Goal: Check status: Check status

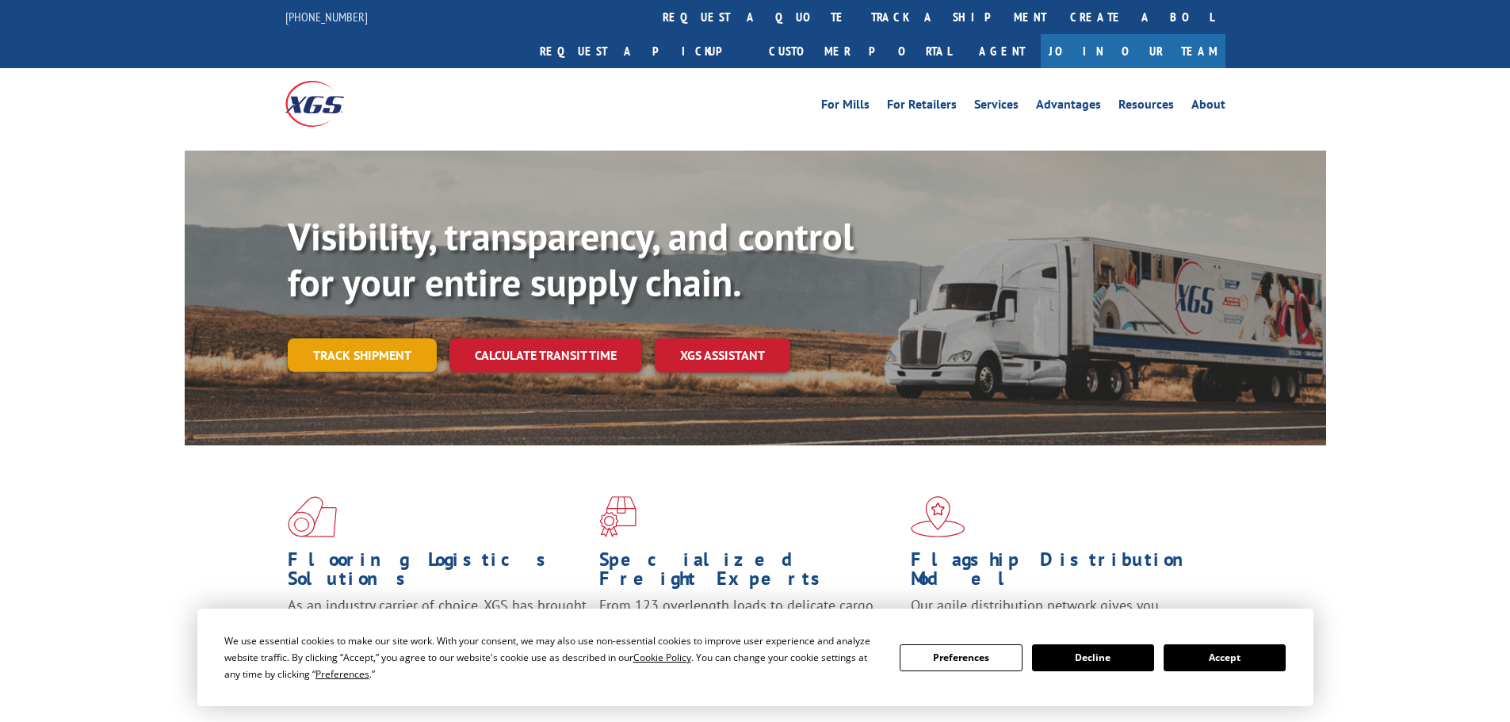
click at [393, 338] on link "Track shipment" at bounding box center [362, 354] width 149 height 33
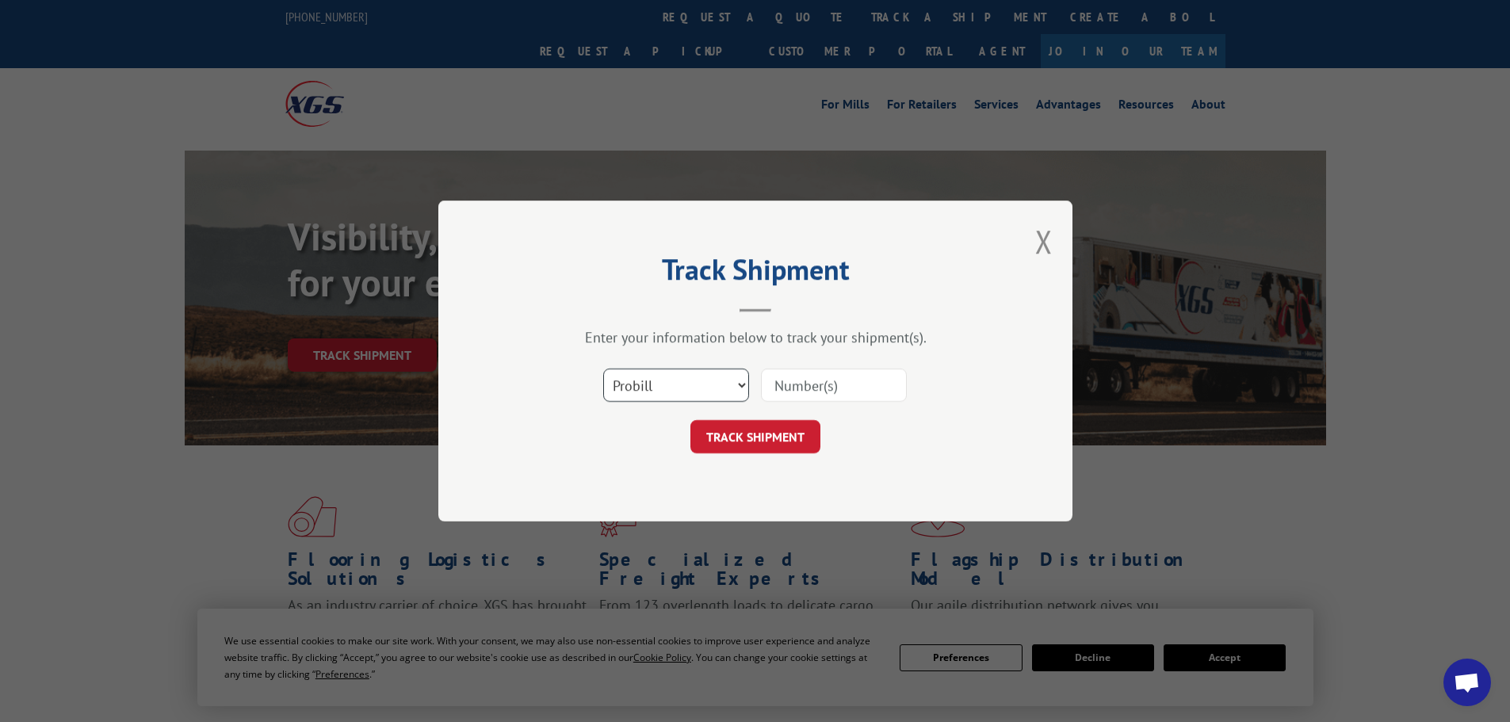
click at [707, 374] on select "Select category... Probill BOL PO" at bounding box center [676, 385] width 146 height 33
select select "bol"
click at [603, 369] on select "Select category... Probill BOL PO" at bounding box center [676, 385] width 146 height 33
click at [760, 388] on div "Select category... Probill BOL PO" at bounding box center [756, 385] width 476 height 52
click at [774, 381] on input at bounding box center [834, 385] width 146 height 33
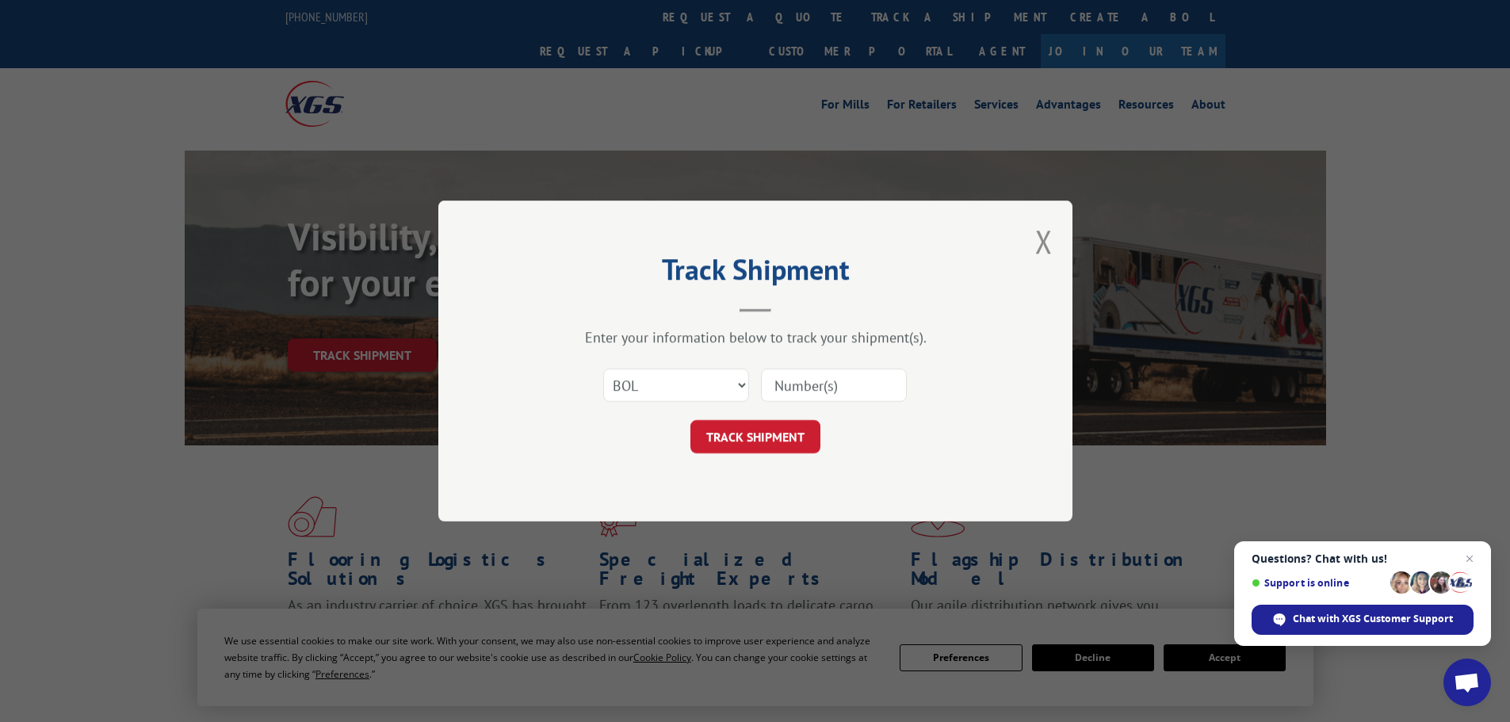
paste input "00889690116985972"
type input "00889690116985972"
click at [755, 435] on button "TRACK SHIPMENT" at bounding box center [755, 436] width 130 height 33
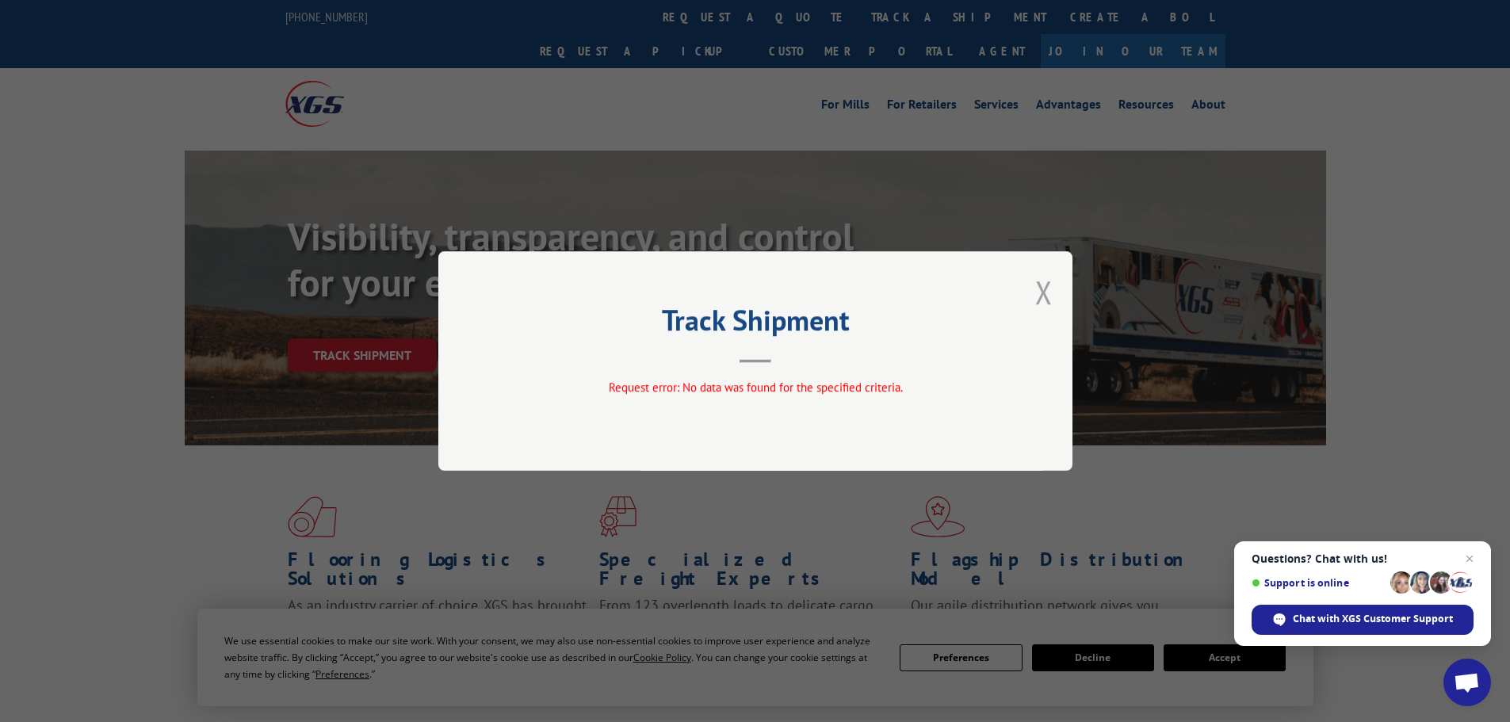
click at [1046, 297] on button "Close modal" at bounding box center [1043, 292] width 17 height 42
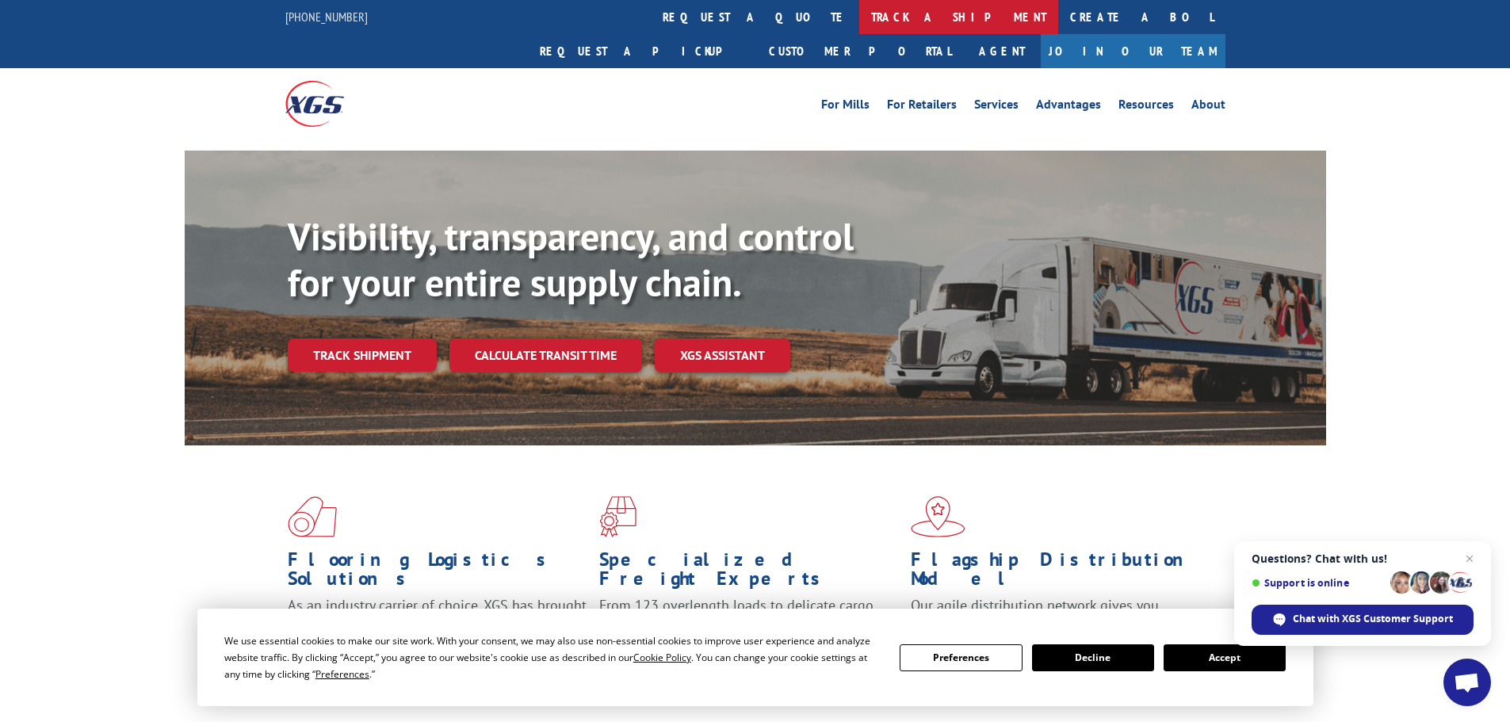
click at [859, 22] on link "track a shipment" at bounding box center [958, 17] width 199 height 34
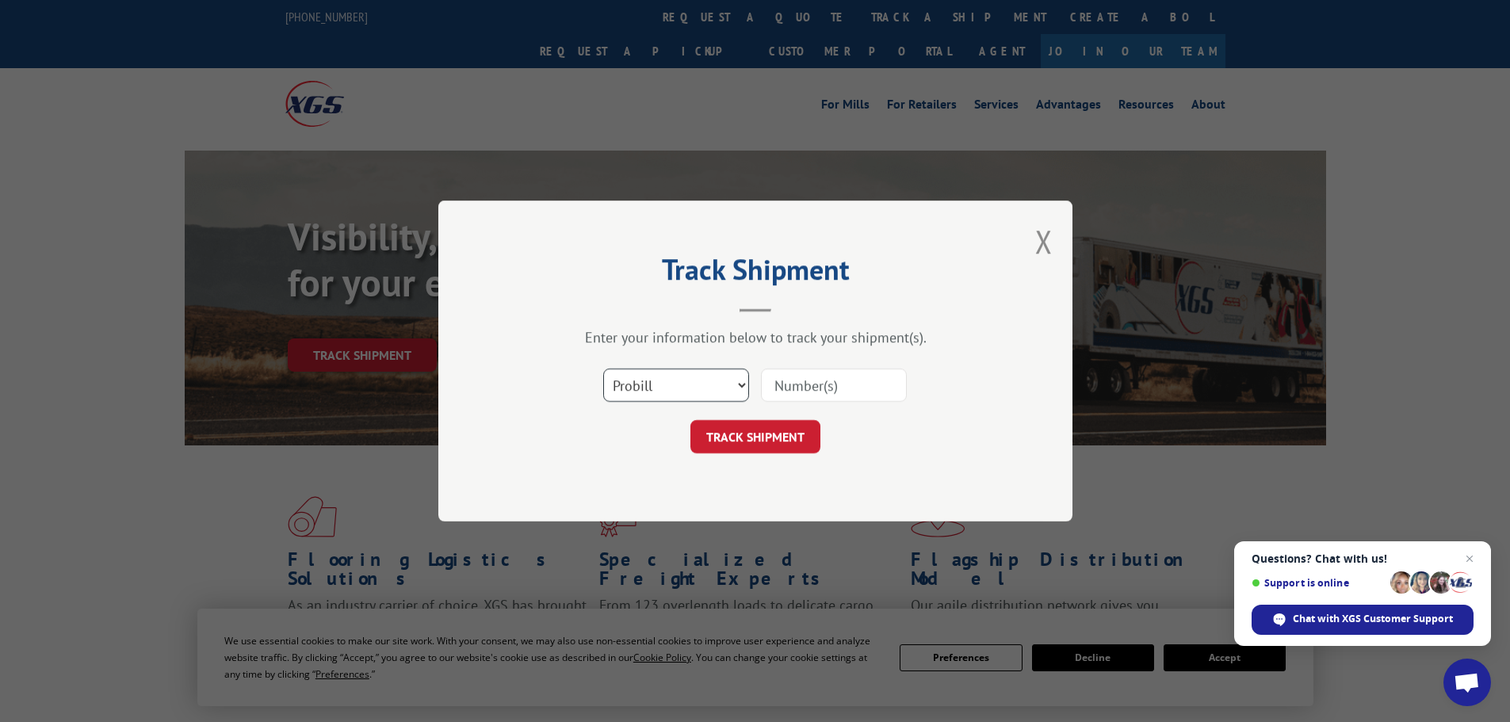
click at [643, 384] on select "Select category... Probill BOL PO" at bounding box center [676, 385] width 146 height 33
click at [678, 304] on header "Track Shipment" at bounding box center [756, 285] width 476 height 54
click at [718, 389] on select "Select category... Probill BOL PO" at bounding box center [676, 385] width 146 height 33
select select "po"
click at [603, 369] on select "Select category... Probill BOL PO" at bounding box center [676, 385] width 146 height 33
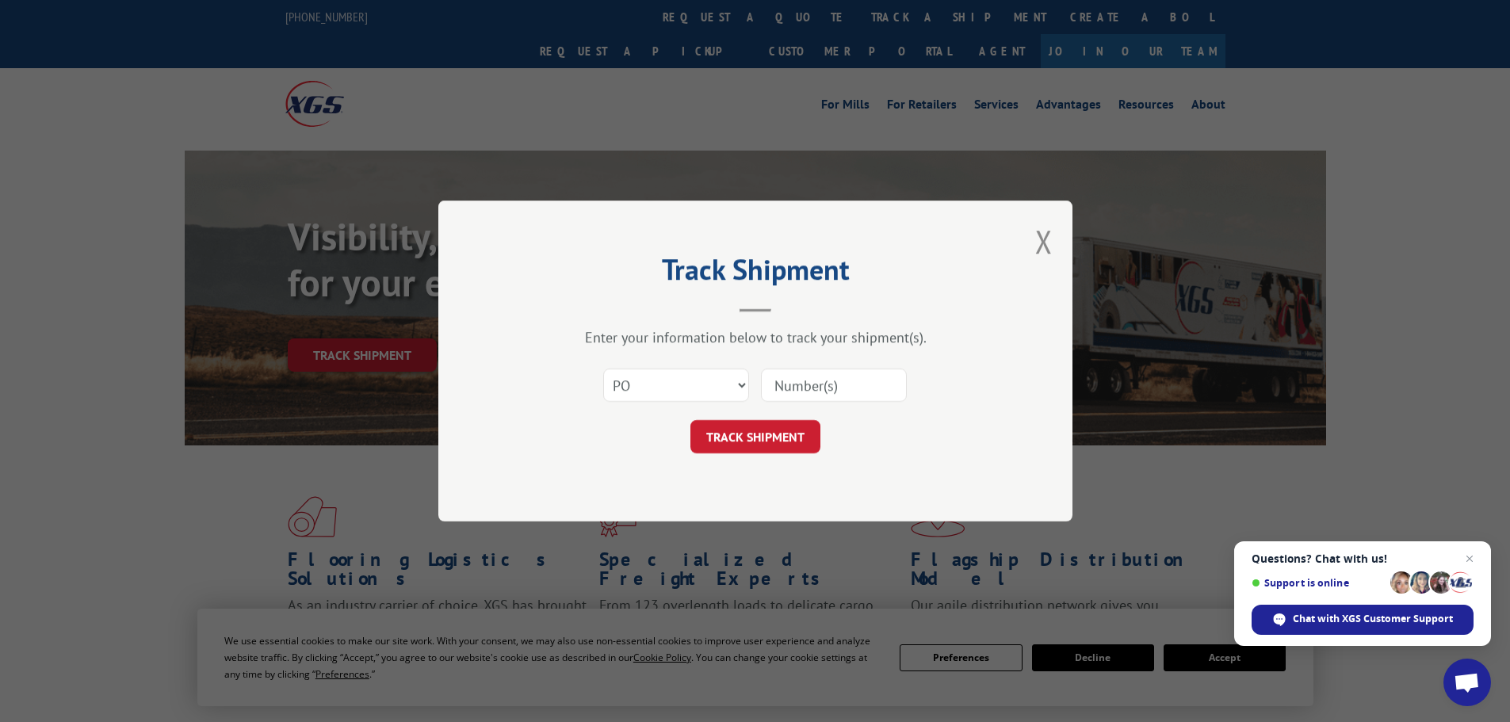
click at [791, 381] on input at bounding box center [834, 385] width 146 height 33
paste input "01533008"
type input "01533008"
click at [784, 438] on button "TRACK SHIPMENT" at bounding box center [755, 436] width 130 height 33
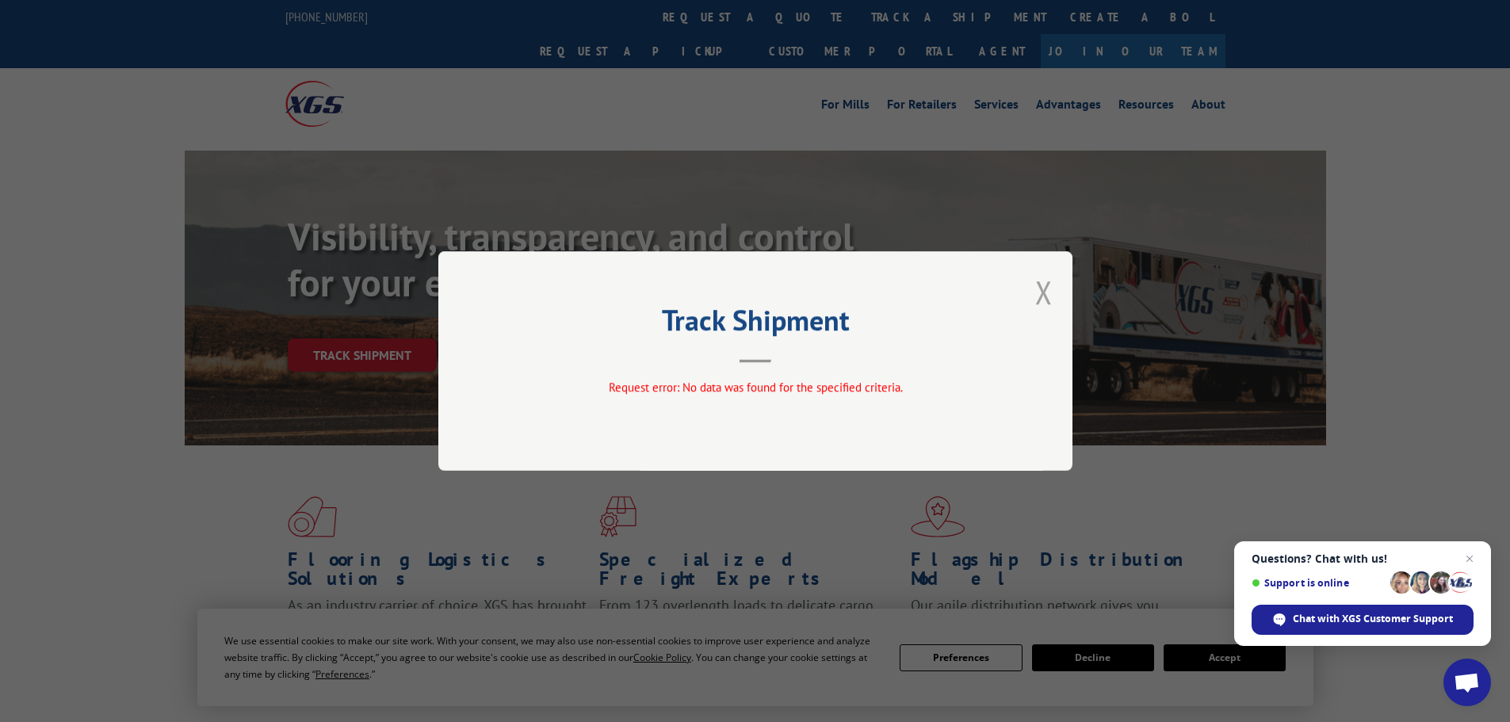
click at [1044, 285] on button "Close modal" at bounding box center [1043, 292] width 17 height 42
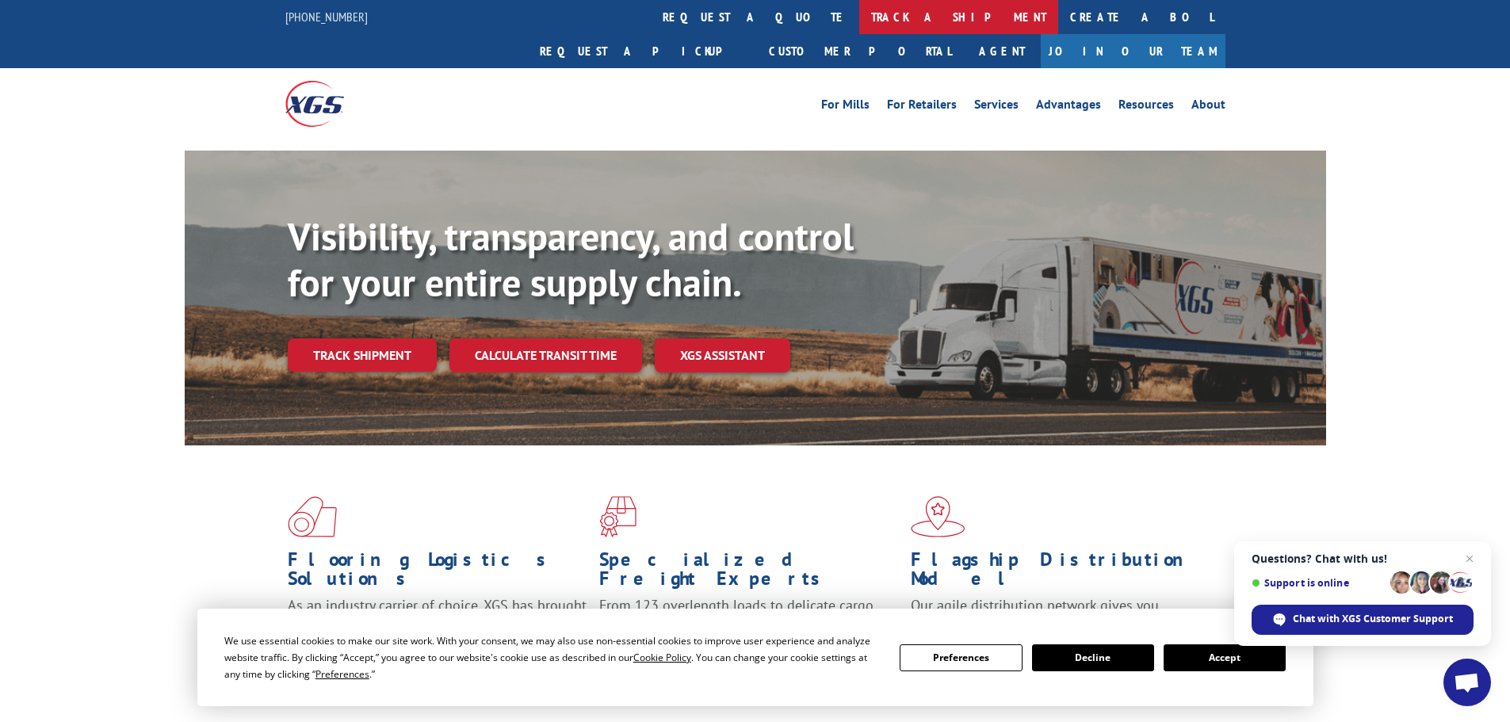
click at [859, 24] on link "track a shipment" at bounding box center [958, 17] width 199 height 34
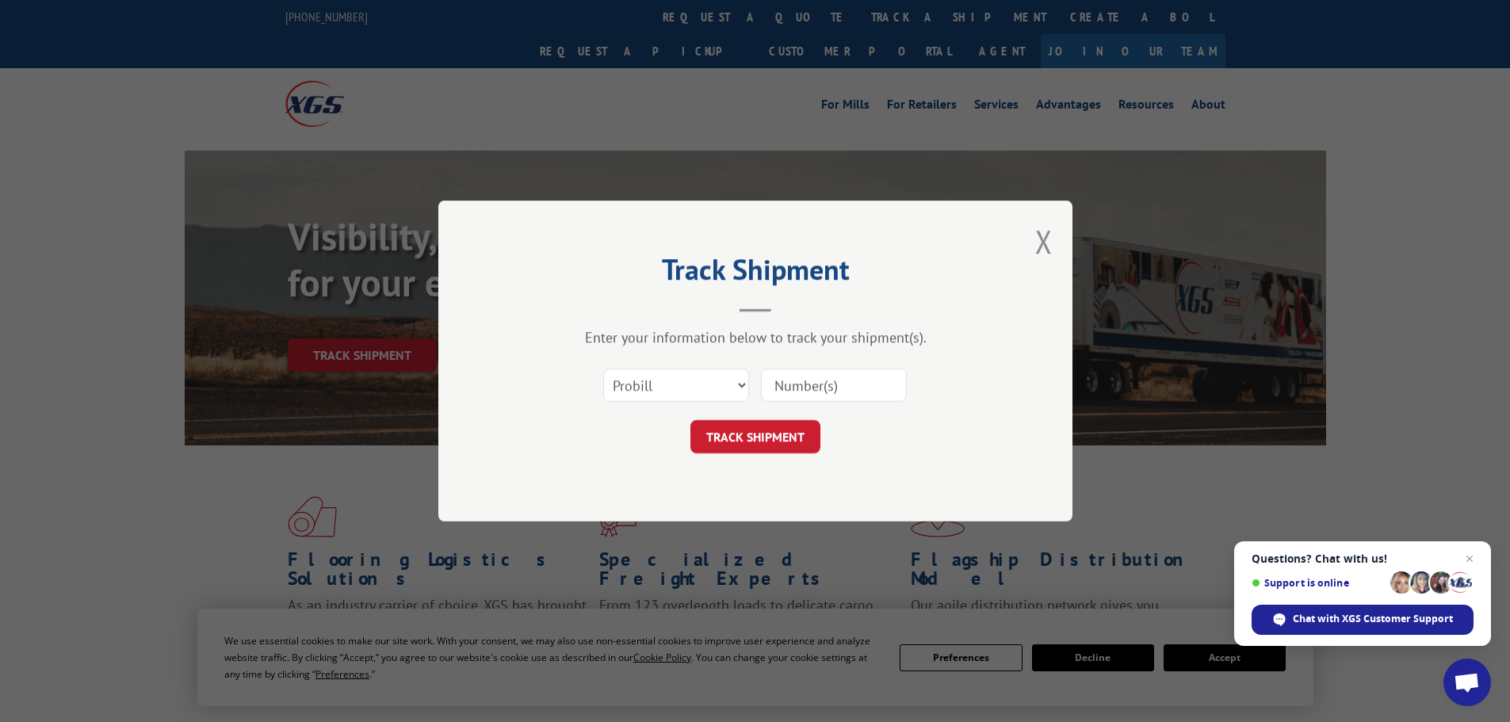
click at [90, 34] on div "Track Shipment Enter your information below to track your shipment(s). Select c…" at bounding box center [755, 361] width 1510 height 722
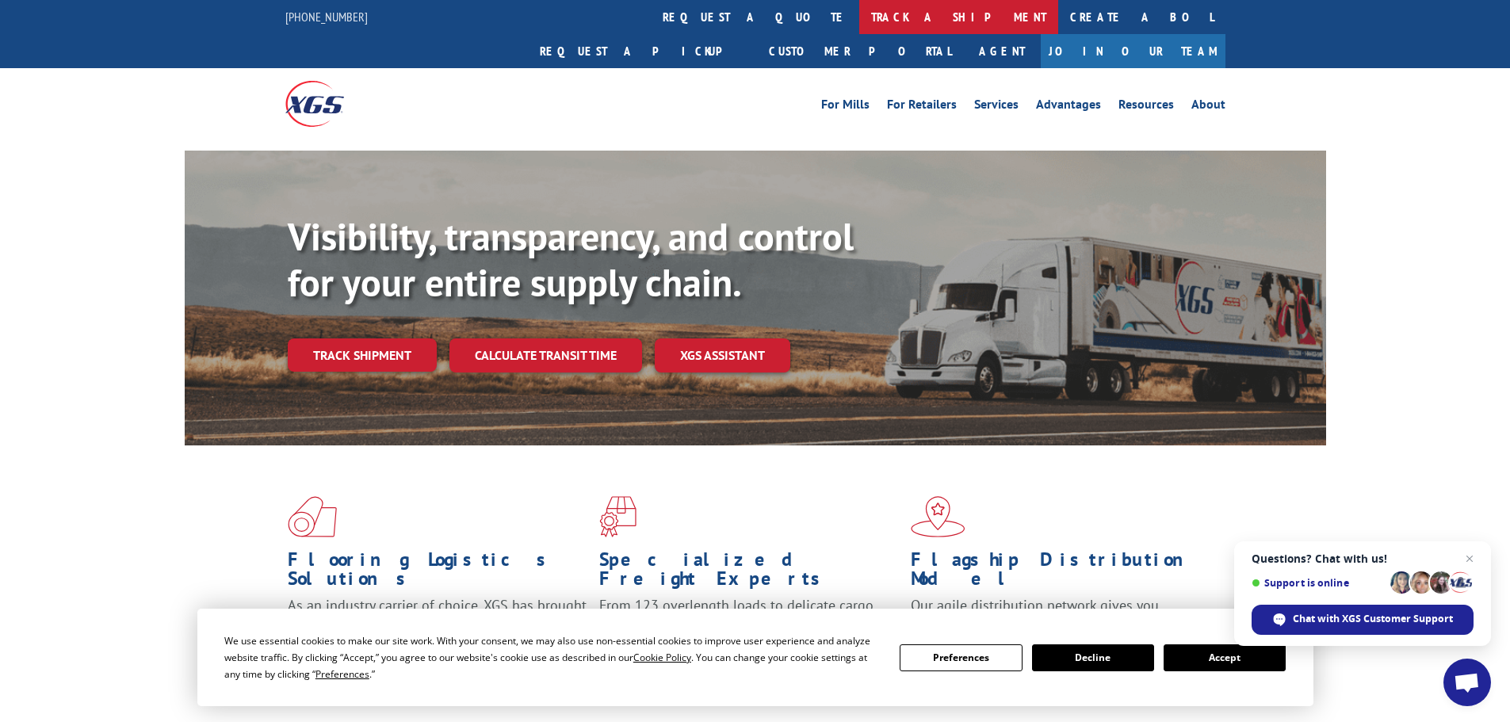
click at [859, 13] on link "track a shipment" at bounding box center [958, 17] width 199 height 34
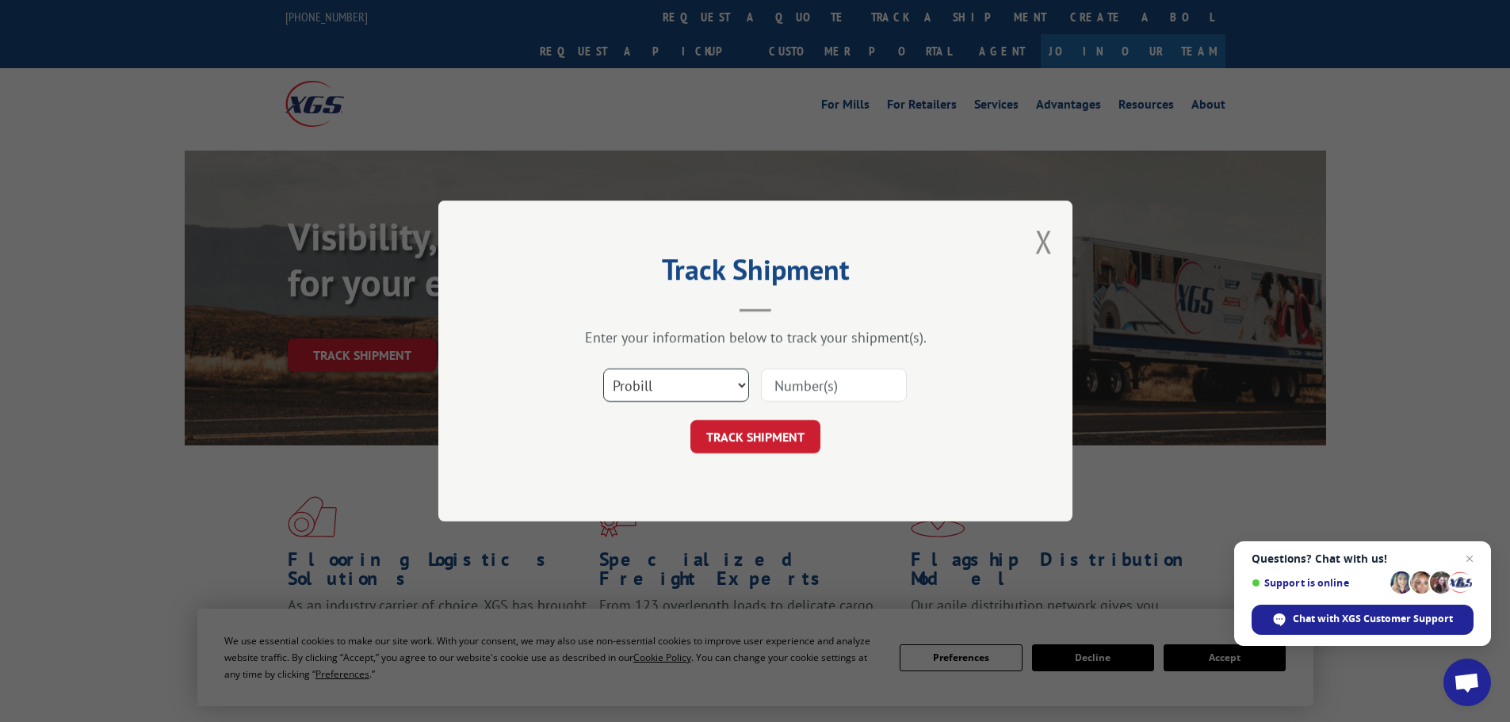
click at [708, 372] on select "Select category... Probill BOL PO" at bounding box center [676, 385] width 146 height 33
select select "bol"
click at [603, 369] on select "Select category... Probill BOL PO" at bounding box center [676, 385] width 146 height 33
click at [832, 387] on input at bounding box center [834, 385] width 146 height 33
paste input "5458058"
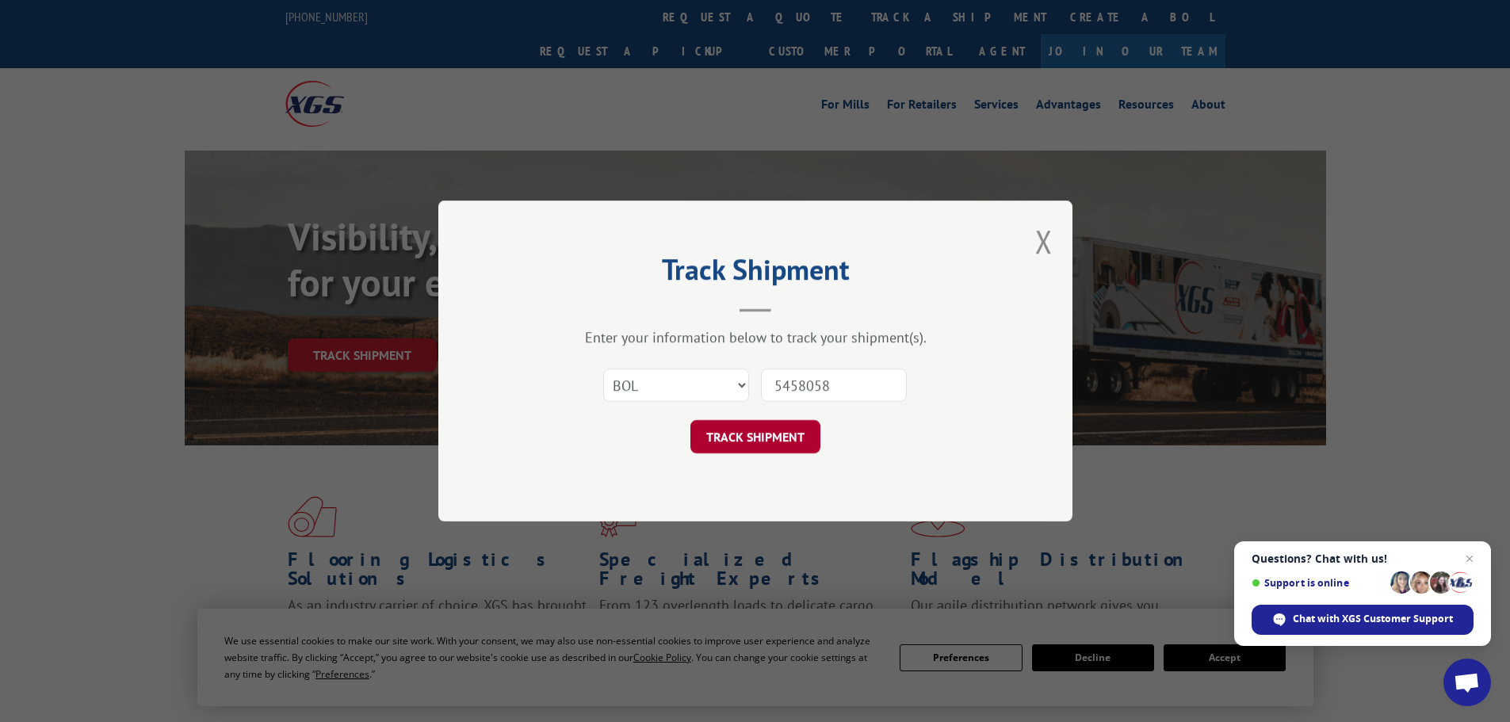
type input "5458058"
click at [789, 441] on button "TRACK SHIPMENT" at bounding box center [755, 436] width 130 height 33
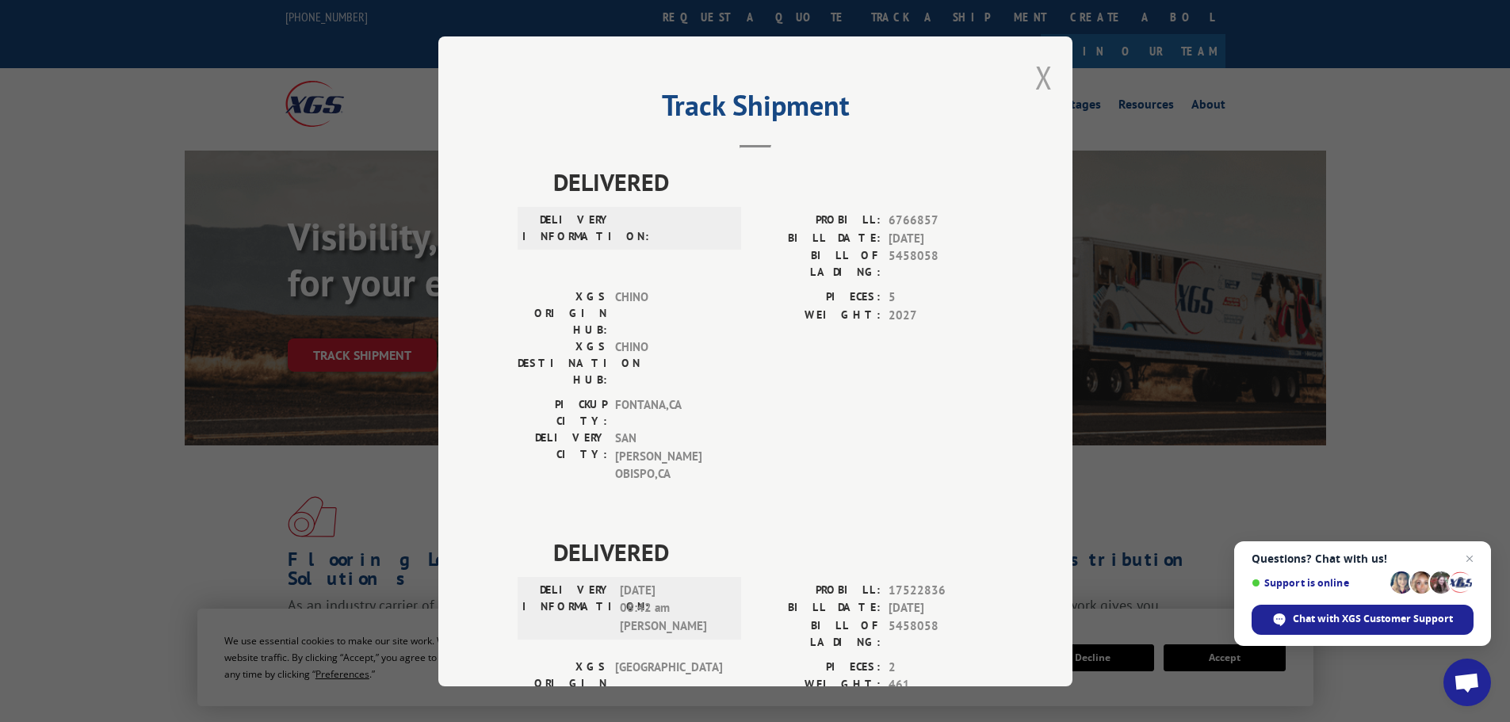
click at [1038, 83] on button "Close modal" at bounding box center [1043, 77] width 17 height 42
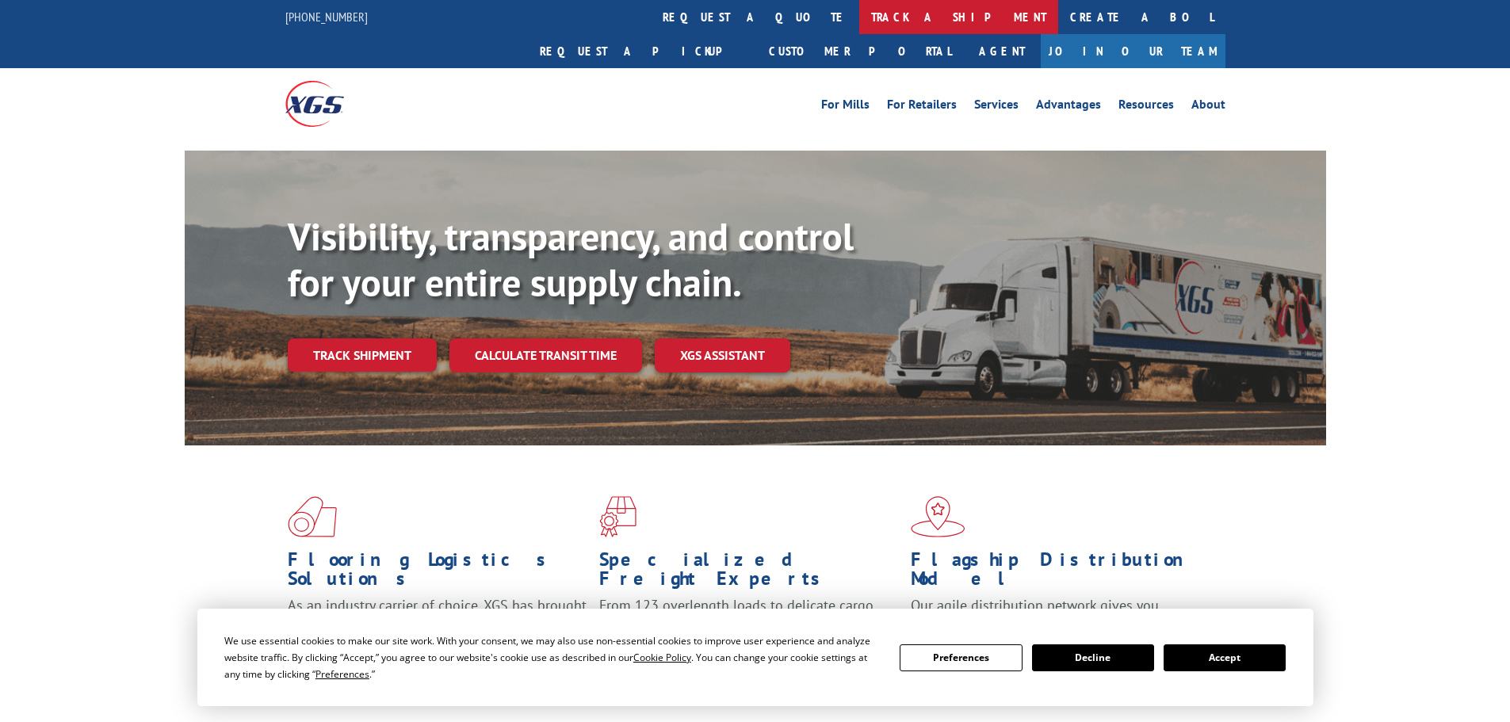
click at [859, 29] on link "track a shipment" at bounding box center [958, 17] width 199 height 34
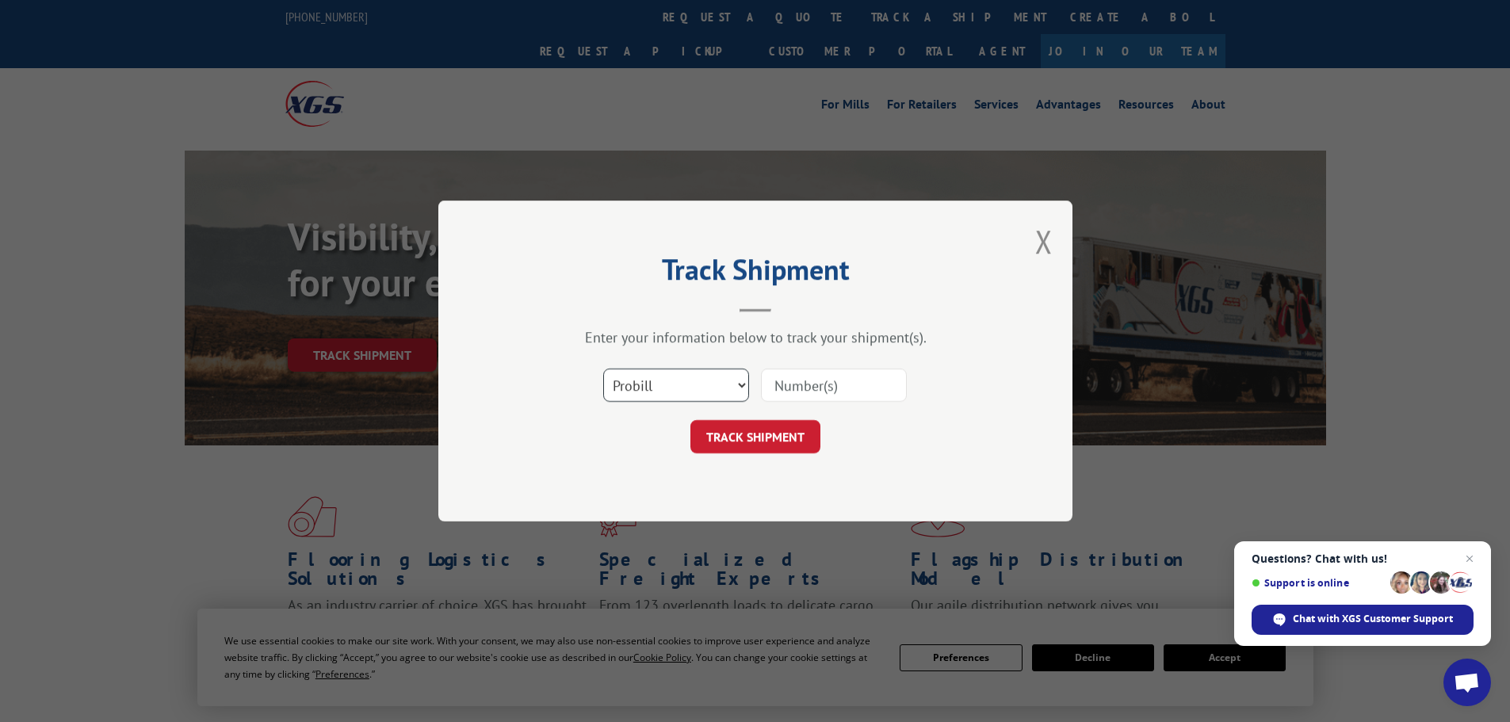
click at [687, 380] on select "Select category... Probill BOL PO" at bounding box center [676, 385] width 146 height 33
select select "bol"
click at [603, 369] on select "Select category... Probill BOL PO" at bounding box center [676, 385] width 146 height 33
click at [800, 391] on input at bounding box center [834, 385] width 146 height 33
paste input "7041403"
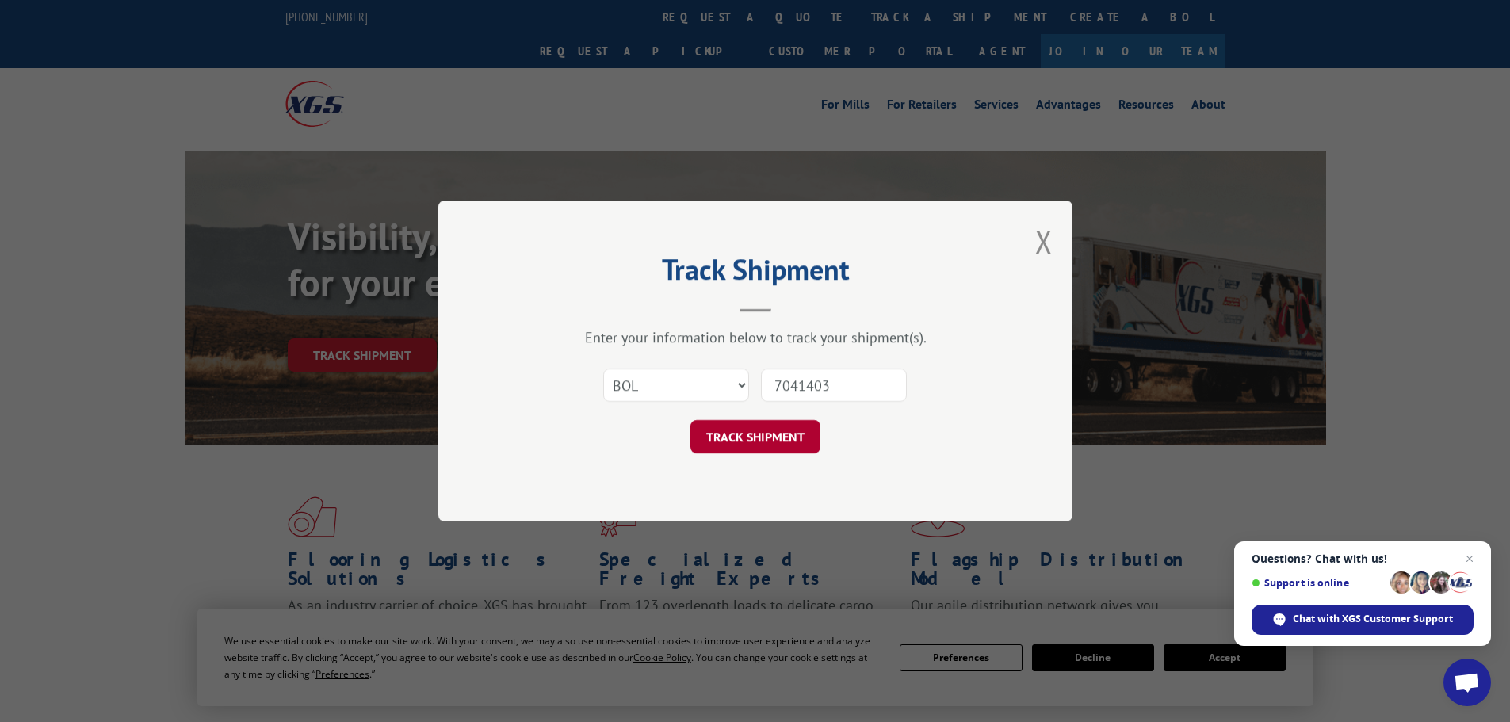
type input "7041403"
click at [789, 430] on button "TRACK SHIPMENT" at bounding box center [755, 436] width 130 height 33
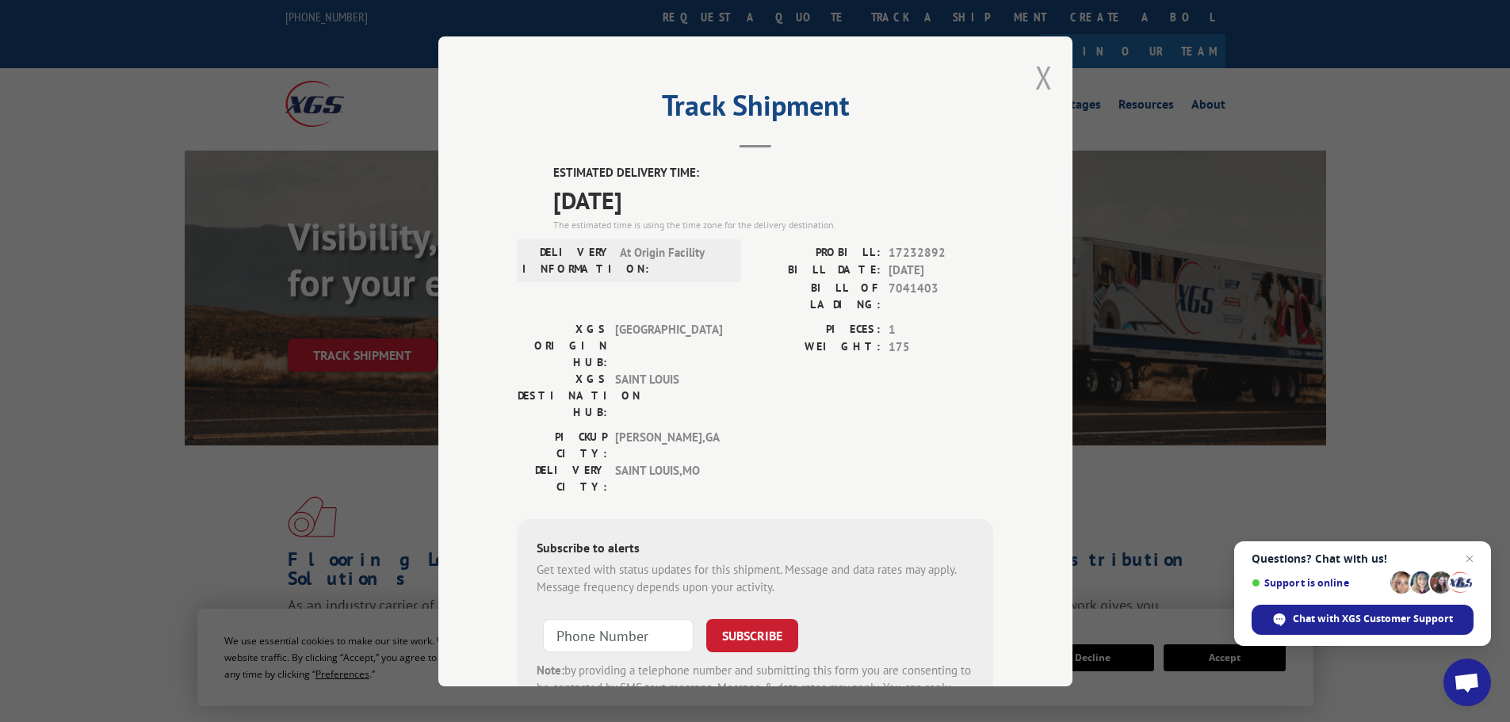
click at [1039, 89] on button "Close modal" at bounding box center [1043, 77] width 17 height 42
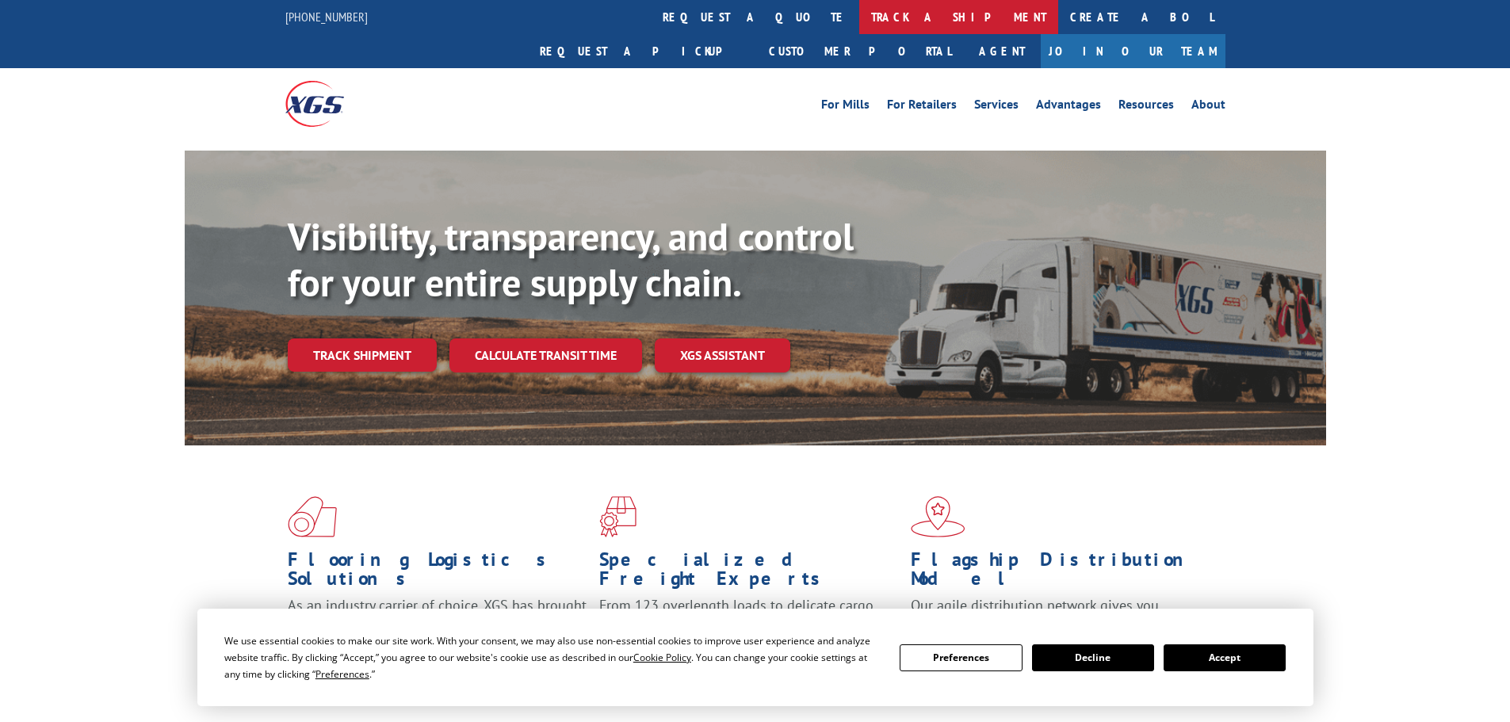
click at [859, 30] on link "track a shipment" at bounding box center [958, 17] width 199 height 34
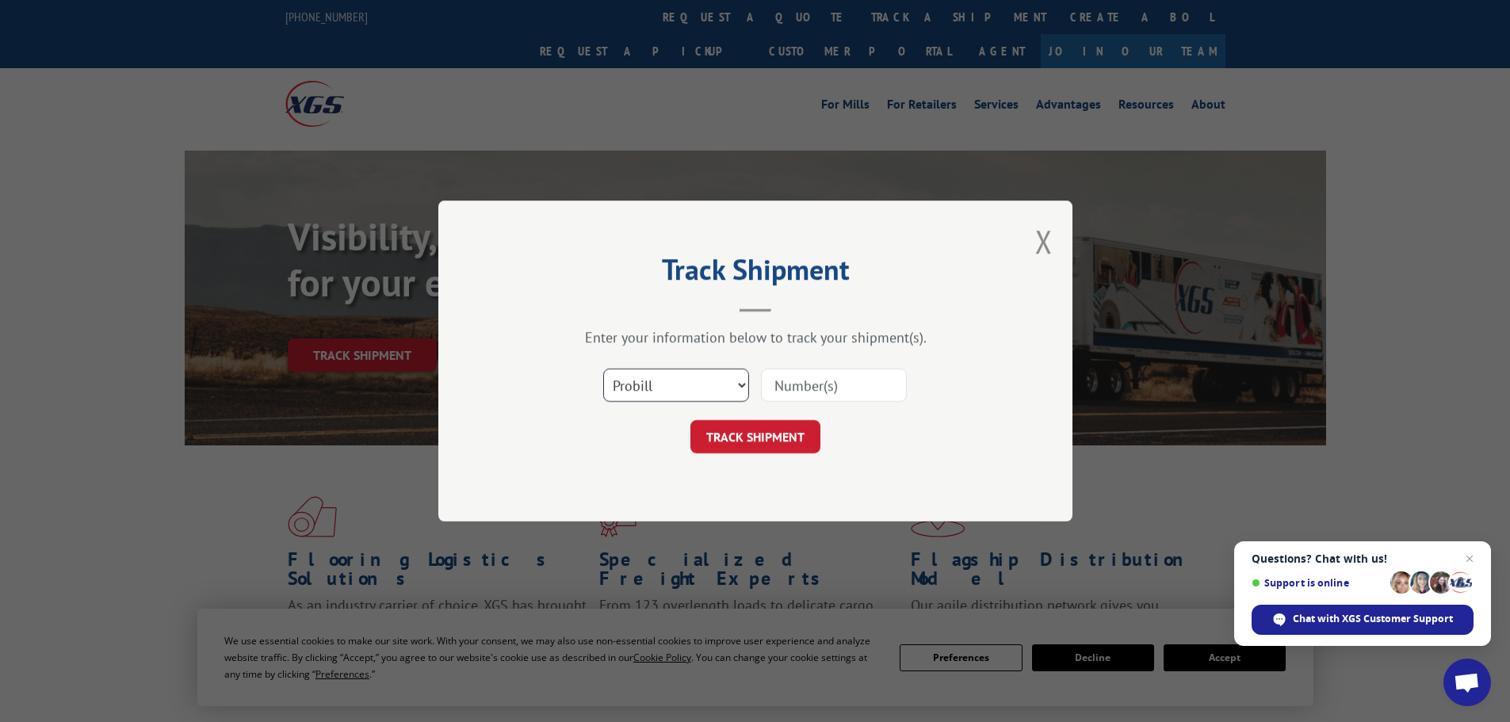
click at [735, 384] on select "Select category... Probill BOL PO" at bounding box center [676, 385] width 146 height 33
click at [800, 398] on input at bounding box center [834, 385] width 146 height 33
paste input "018558250922"
type input "018558250922"
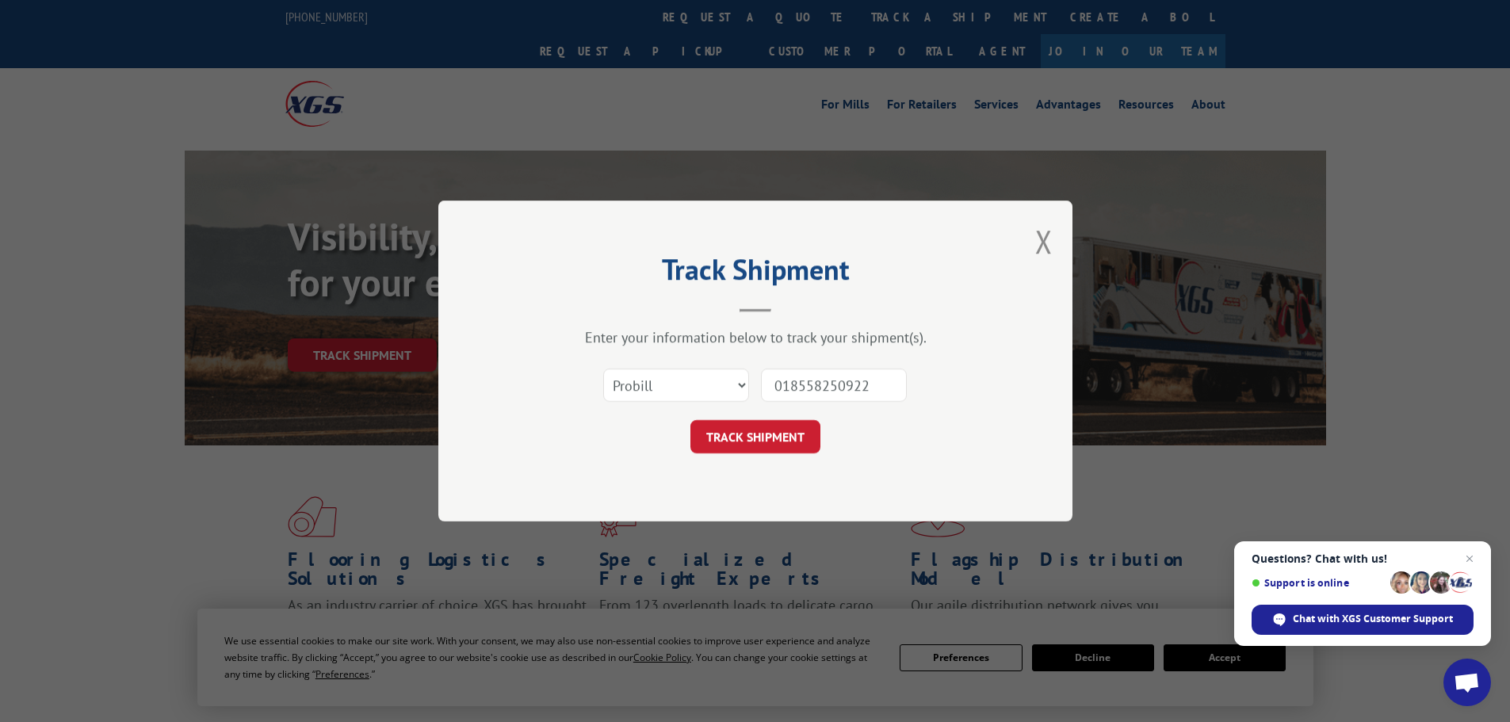
click at [793, 412] on form "Select category... Probill BOL PO 018558250922 TRACK SHIPMENT" at bounding box center [756, 406] width 476 height 94
click at [781, 426] on button "TRACK SHIPMENT" at bounding box center [755, 436] width 130 height 33
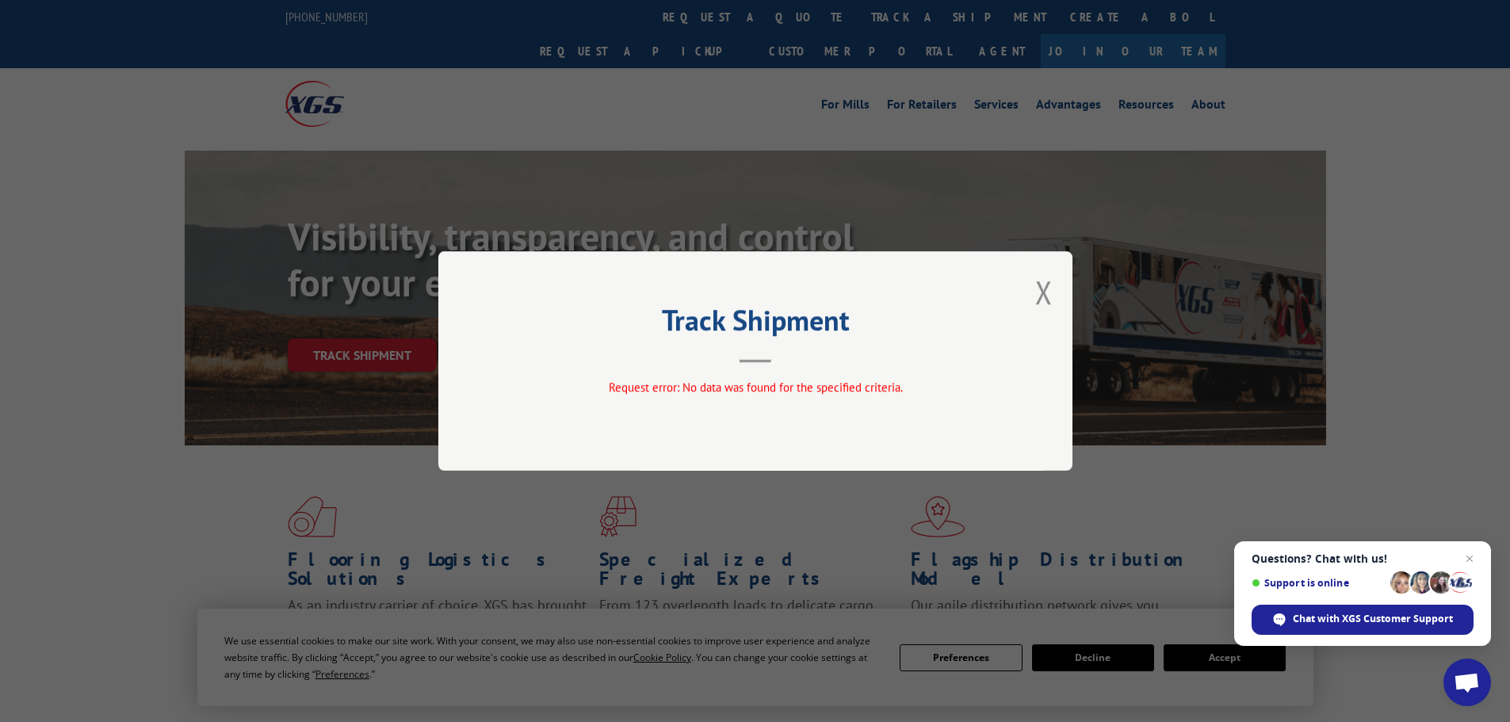
click at [1047, 301] on button "Close modal" at bounding box center [1043, 292] width 17 height 42
